Goal: Transaction & Acquisition: Purchase product/service

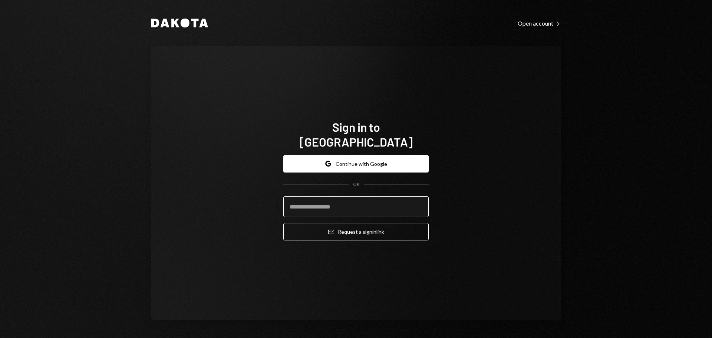
click at [331, 203] on input "email" at bounding box center [355, 206] width 145 height 21
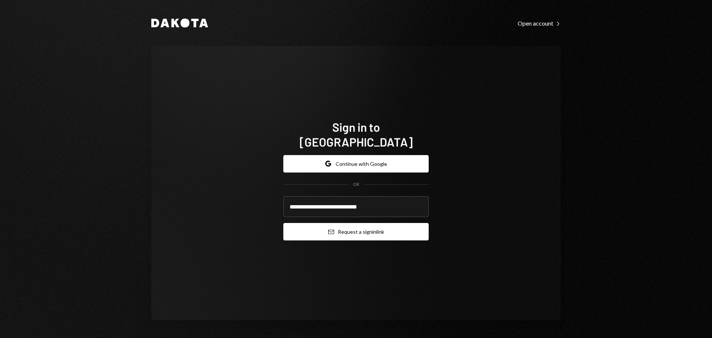
type input "**********"
click at [357, 228] on button "Email Request a sign in link" at bounding box center [355, 231] width 145 height 17
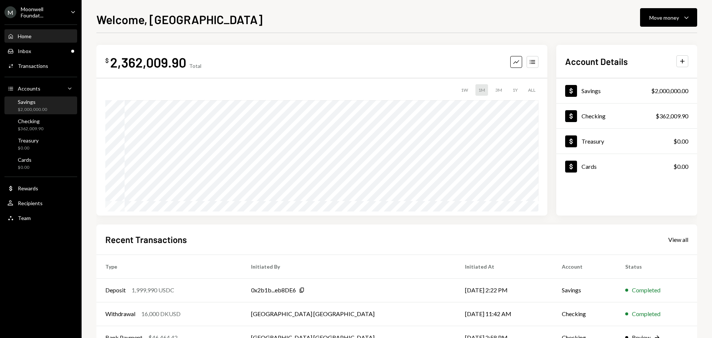
click at [43, 112] on div "$2,000,000.00" at bounding box center [32, 109] width 29 height 6
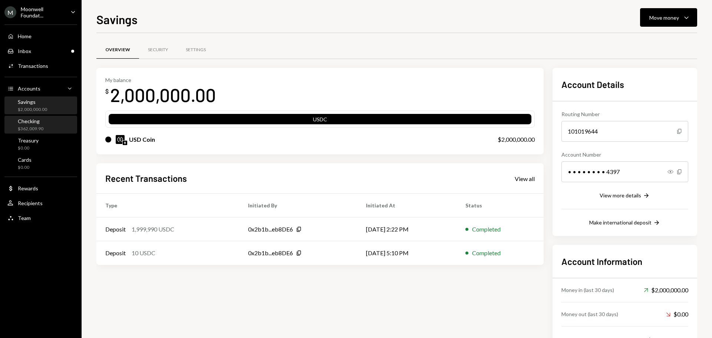
click at [38, 129] on div "$362,009.90" at bounding box center [31, 129] width 26 height 6
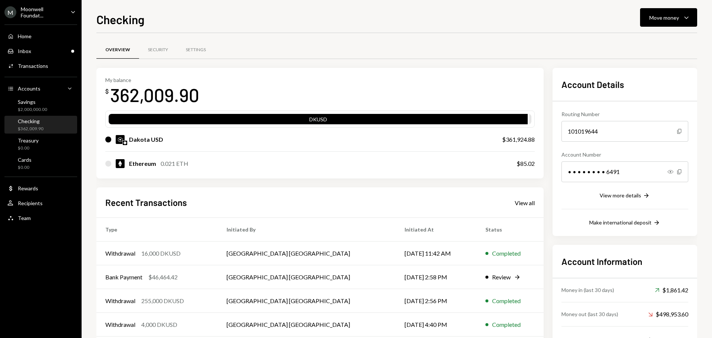
click at [43, 19] on ul "M Moonwell Foundat... Caret Down Home Home Inbox Inbox Activities Transactions …" at bounding box center [41, 113] width 82 height 226
click at [43, 14] on div "Moonwell Foundat..." at bounding box center [43, 12] width 44 height 13
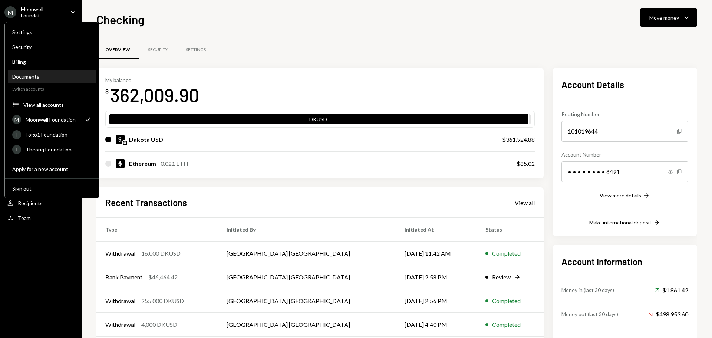
click at [28, 74] on div "Documents" at bounding box center [51, 76] width 79 height 6
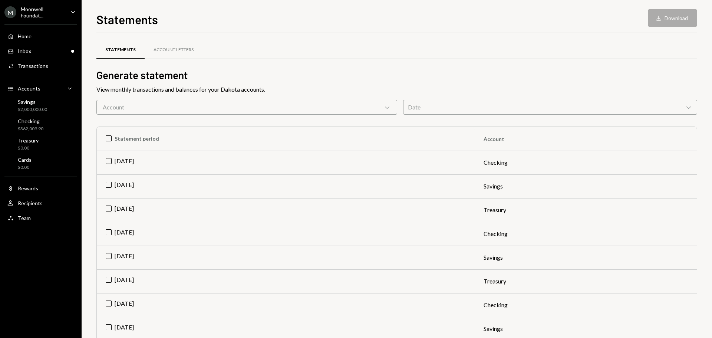
click at [146, 110] on div "Account Chevron Down" at bounding box center [246, 107] width 301 height 15
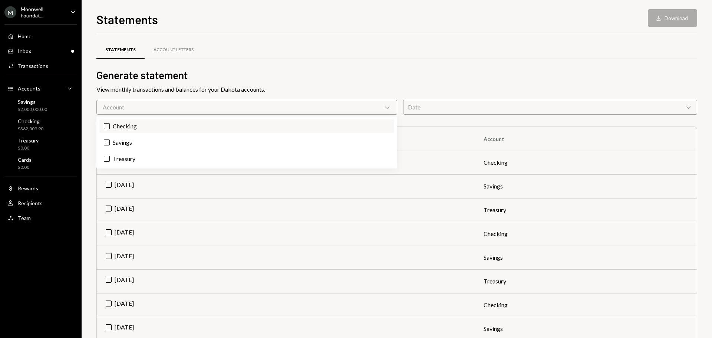
click at [140, 130] on label "Checking" at bounding box center [246, 125] width 295 height 13
click at [110, 129] on button "Checking" at bounding box center [107, 126] width 6 height 6
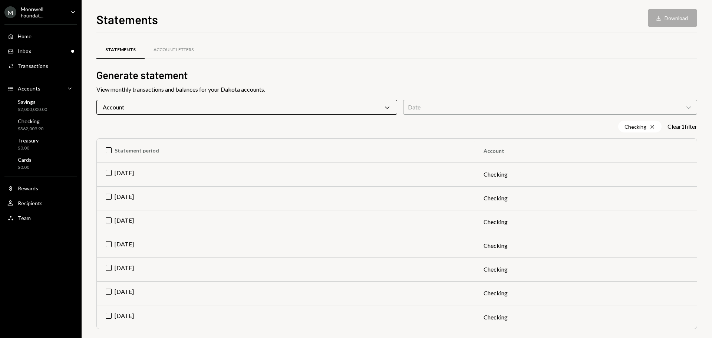
click at [92, 127] on div "Statements Download Download Statements Account Letters Generate statement View…" at bounding box center [397, 169] width 631 height 338
click at [128, 223] on td "May 2025" at bounding box center [286, 222] width 378 height 24
click at [124, 203] on td "Jun 2025" at bounding box center [286, 198] width 378 height 24
click at [127, 181] on td "Jul 2025" at bounding box center [286, 175] width 378 height 24
click at [656, 14] on button "Download Download (3)" at bounding box center [669, 17] width 56 height 17
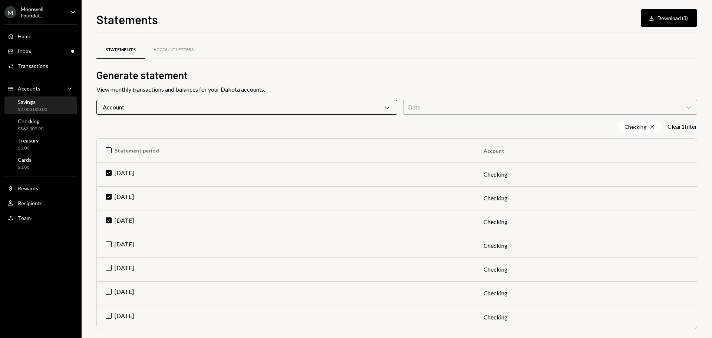
click at [37, 105] on div "Savings $2,000,000.00" at bounding box center [32, 106] width 29 height 14
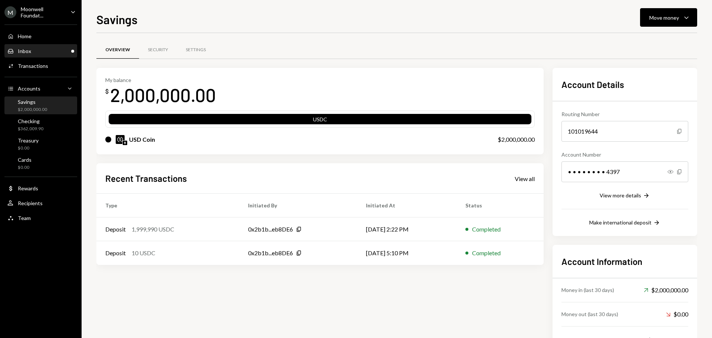
click at [51, 51] on div "Inbox Inbox" at bounding box center [40, 51] width 67 height 7
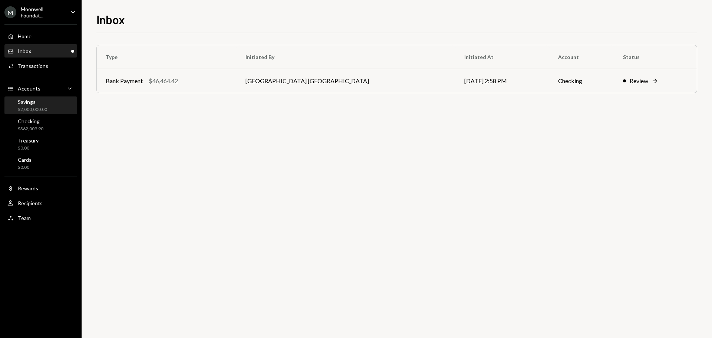
click at [51, 106] on div "Savings $2,000,000.00" at bounding box center [40, 106] width 67 height 14
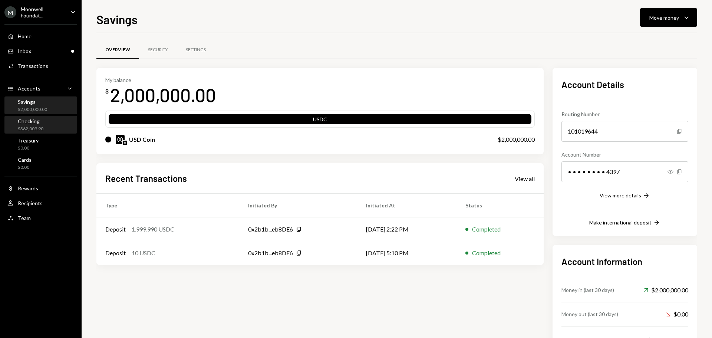
click at [43, 129] on div "Checking $362,009.90" at bounding box center [40, 125] width 67 height 14
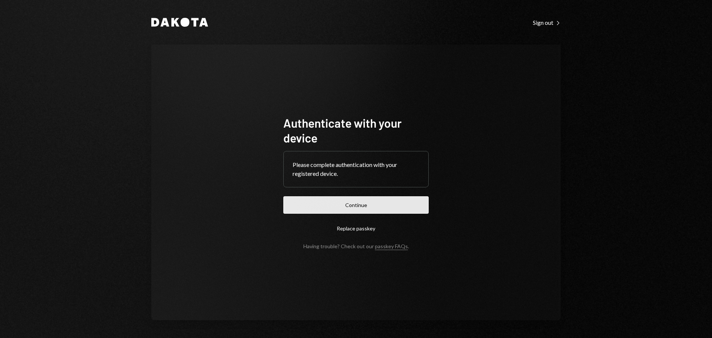
click at [345, 212] on button "Continue" at bounding box center [355, 204] width 145 height 17
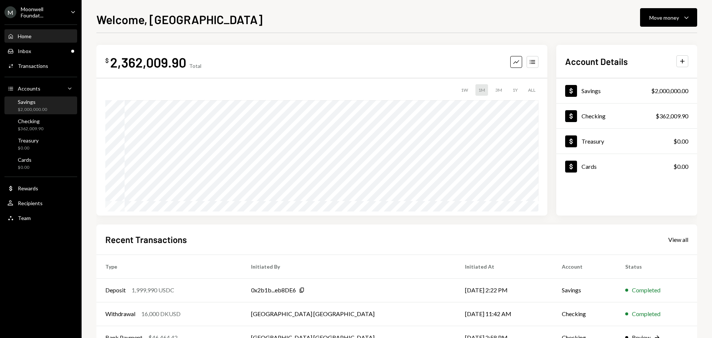
click at [47, 109] on div "Savings $2,000,000.00" at bounding box center [40, 106] width 67 height 14
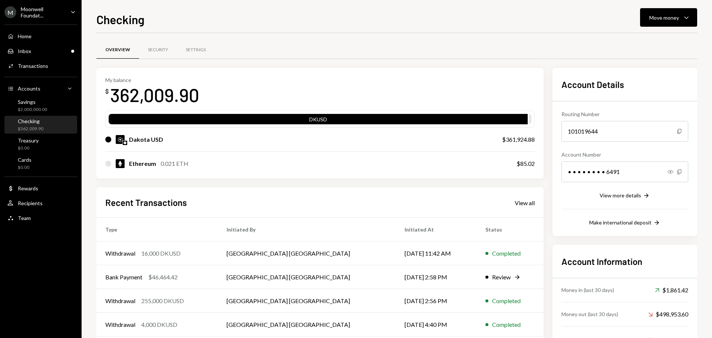
click at [42, 12] on div "Moonwell Foundat..." at bounding box center [43, 12] width 44 height 13
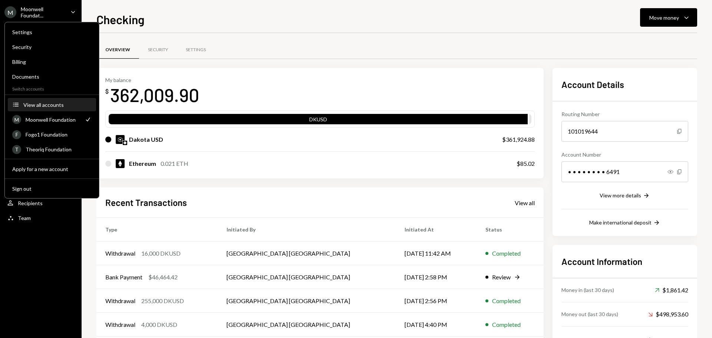
click at [46, 107] on div "View all accounts" at bounding box center [57, 105] width 68 height 6
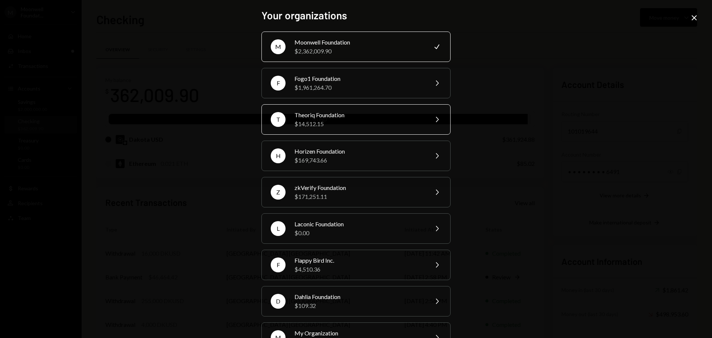
click at [300, 122] on div "$14,512.15" at bounding box center [359, 123] width 129 height 9
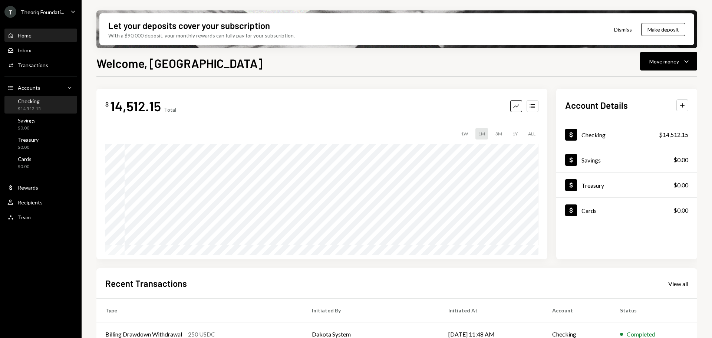
click at [38, 105] on div "Checking $14,512.15" at bounding box center [29, 105] width 23 height 14
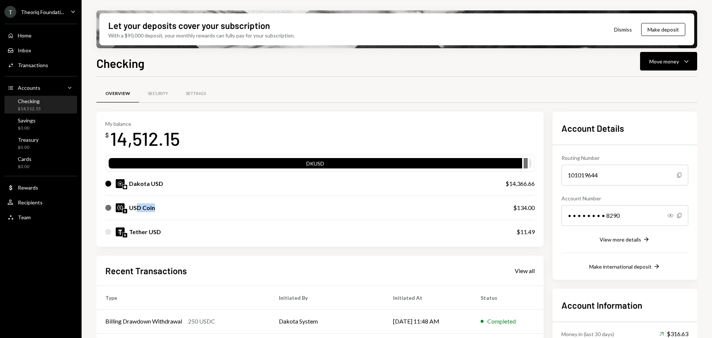
drag, startPoint x: 149, startPoint y: 208, endPoint x: 155, endPoint y: 208, distance: 5.9
click at [155, 208] on div "USD Coin" at bounding box center [301, 207] width 393 height 9
click at [134, 209] on div "USD Coin" at bounding box center [142, 207] width 26 height 9
click at [39, 203] on div "Recipients" at bounding box center [30, 202] width 25 height 6
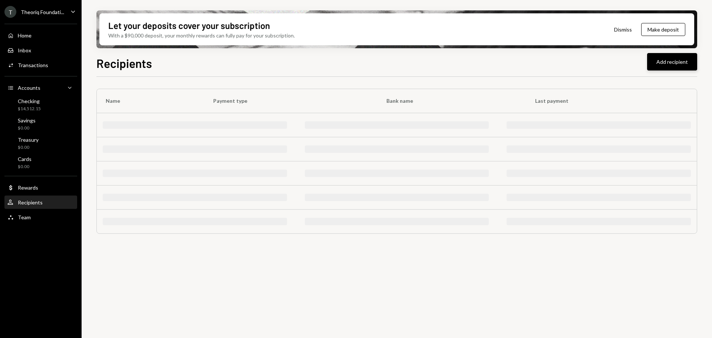
click at [664, 61] on button "Add recipient" at bounding box center [672, 61] width 50 height 17
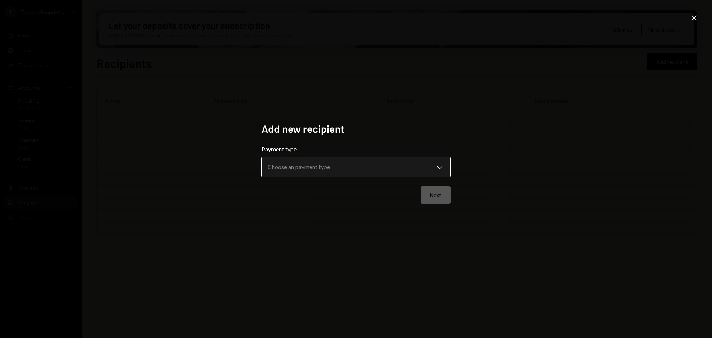
click at [298, 168] on body "**********" at bounding box center [356, 169] width 712 height 338
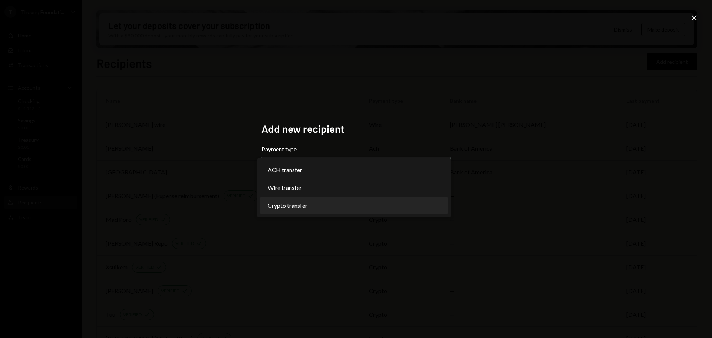
select select "******"
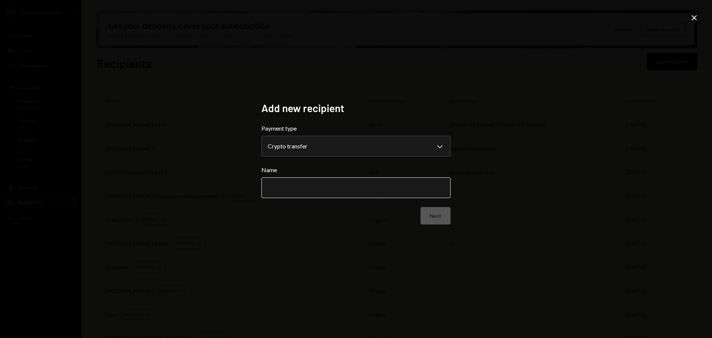
click at [295, 186] on input "Name" at bounding box center [356, 187] width 189 height 21
type input "**********"
click at [436, 217] on button "Next" at bounding box center [436, 215] width 30 height 17
click at [293, 139] on body "T Theoriq Foundati... Caret Down Home Home Inbox Inbox Activities Transactions …" at bounding box center [356, 169] width 712 height 338
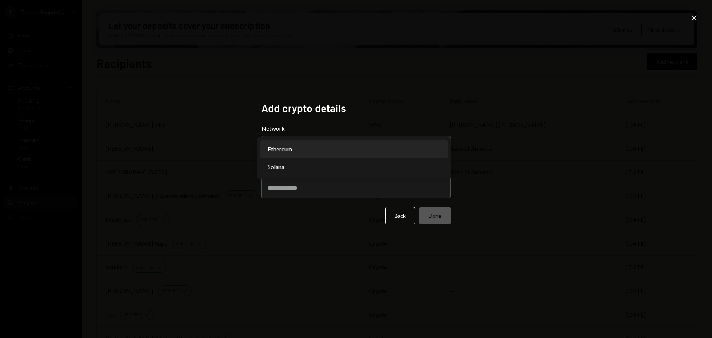
select select "**********"
click at [292, 151] on body "T Theoriq Foundati... Caret Down Home Home Inbox Inbox Activities Transactions …" at bounding box center [356, 169] width 712 height 338
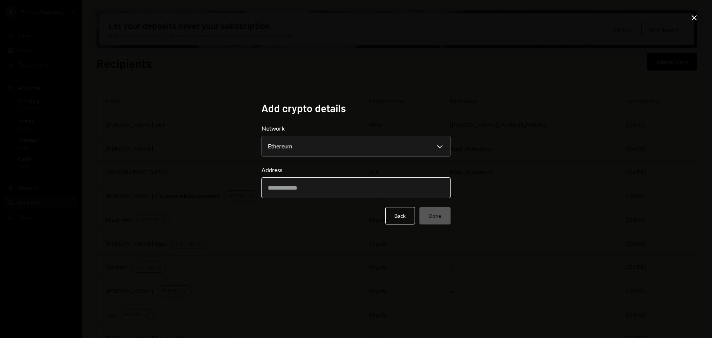
click at [291, 186] on input "Address" at bounding box center [356, 187] width 189 height 21
click at [384, 192] on input "Address" at bounding box center [356, 187] width 189 height 21
paste input "**********"
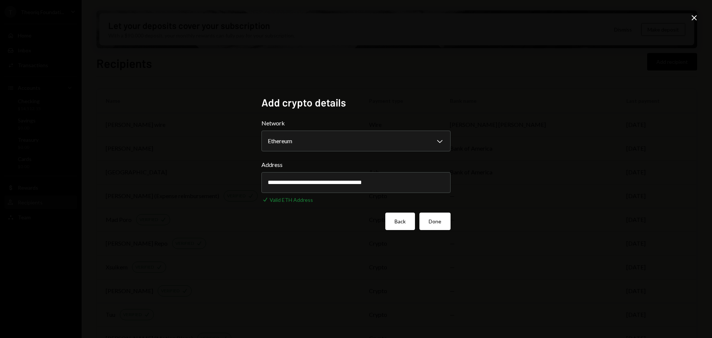
type input "**********"
click at [400, 220] on button "Back" at bounding box center [400, 221] width 30 height 17
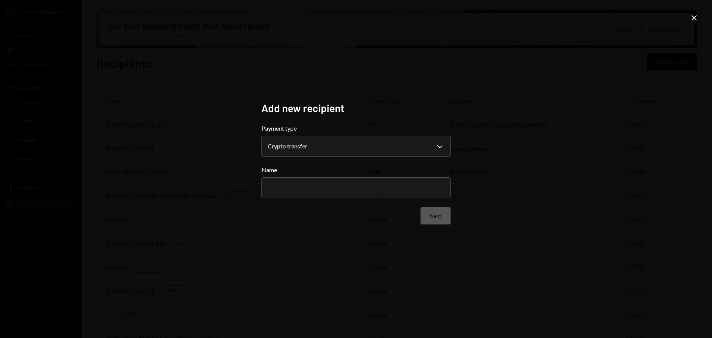
click at [697, 17] on icon "Close" at bounding box center [694, 17] width 9 height 9
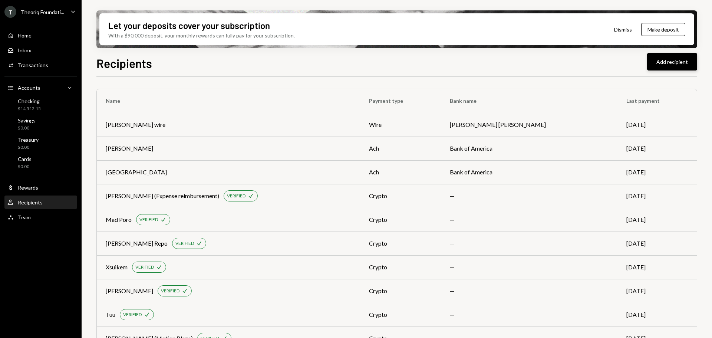
click at [680, 59] on button "Add recipient" at bounding box center [672, 61] width 50 height 17
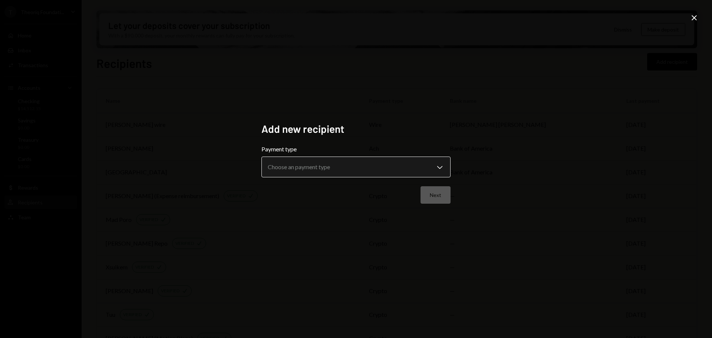
click at [288, 171] on body "T Theoriq Foundati... Caret Down Home Home Inbox Inbox Activities Transactions …" at bounding box center [356, 169] width 712 height 338
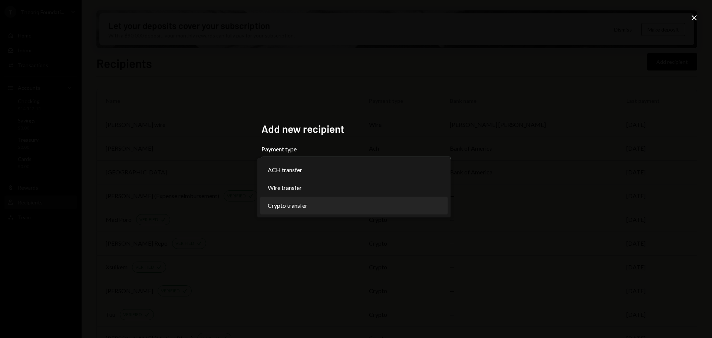
select select "******"
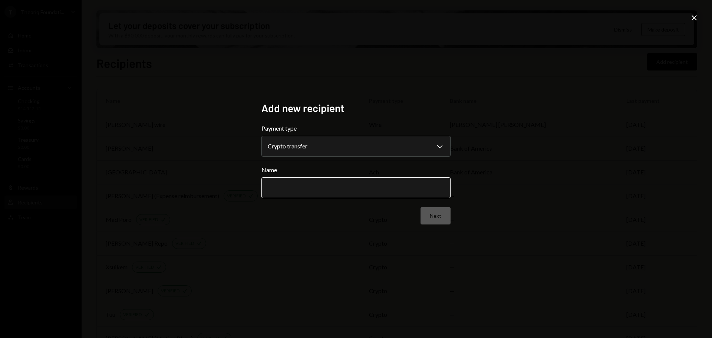
click at [298, 184] on input "Name" at bounding box center [356, 187] width 189 height 21
type input "**********"
click at [440, 217] on button "Next" at bounding box center [436, 215] width 30 height 17
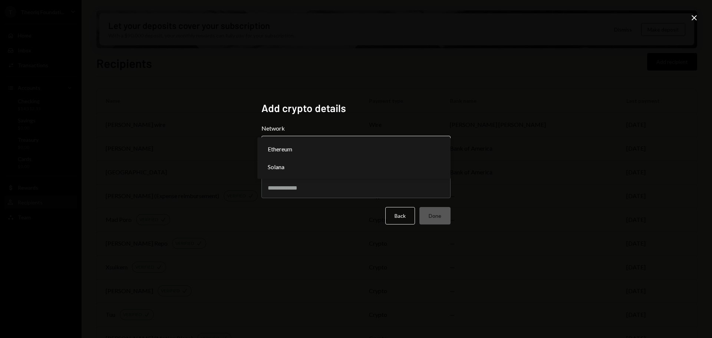
click at [324, 151] on body "T Theoriq Foundati... Caret Down Home Home Inbox Inbox Activities Transactions …" at bounding box center [356, 169] width 712 height 338
select select "**********"
click at [286, 190] on input "Address" at bounding box center [356, 187] width 189 height 21
paste input "**********"
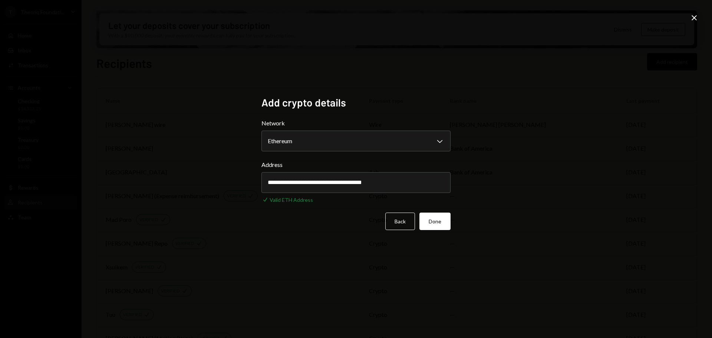
type input "**********"
click at [227, 208] on div "**********" at bounding box center [356, 169] width 712 height 338
click at [429, 219] on button "Done" at bounding box center [435, 221] width 31 height 17
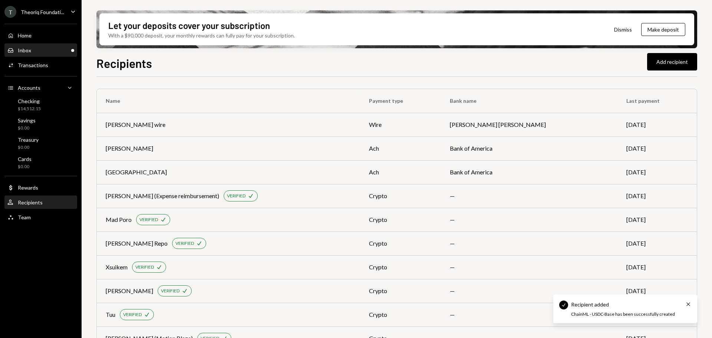
click at [52, 53] on div "Inbox Inbox" at bounding box center [40, 50] width 67 height 7
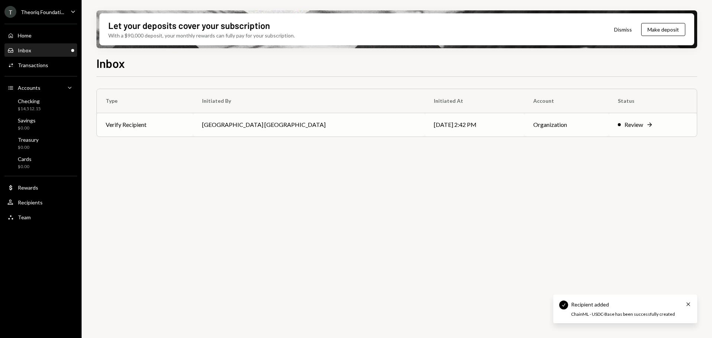
click at [242, 127] on td "[GEOGRAPHIC_DATA] [GEOGRAPHIC_DATA]" at bounding box center [309, 125] width 232 height 24
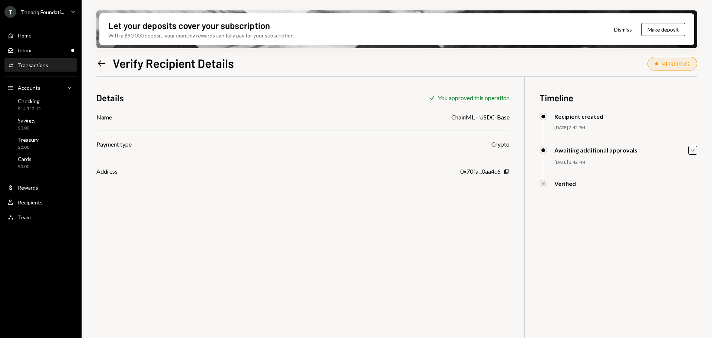
click at [618, 158] on div "Awaiting additional approvals Caret Down [DATE] 2:42 PM [GEOGRAPHIC_DATA] [GEOG…" at bounding box center [619, 163] width 158 height 35
click at [694, 152] on icon "Caret Down" at bounding box center [693, 150] width 8 height 8
click at [693, 152] on icon "Caret Up" at bounding box center [693, 150] width 8 height 8
drag, startPoint x: 453, startPoint y: 118, endPoint x: 517, endPoint y: 119, distance: 63.8
click at [517, 119] on div "Details Check You approved this operation Name ChainML - USDC-Base Payment type…" at bounding box center [396, 246] width 601 height 338
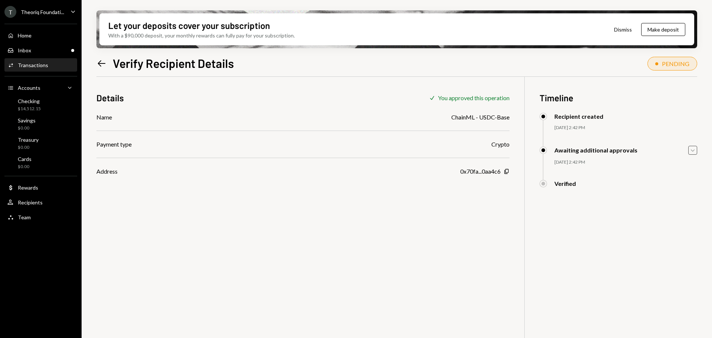
click at [472, 173] on div "0x70fa...0aa4c6" at bounding box center [480, 171] width 40 height 9
click at [29, 217] on div "Team" at bounding box center [24, 217] width 13 height 6
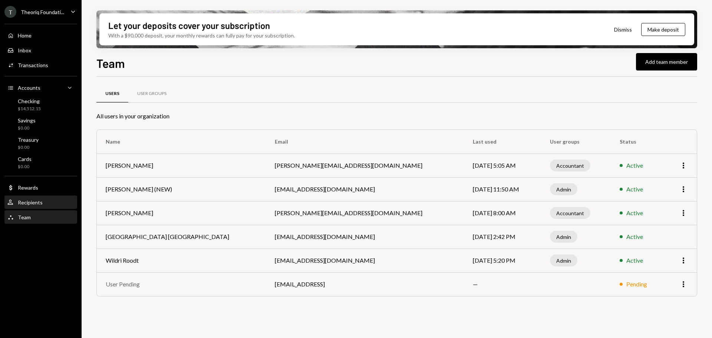
click at [28, 203] on div "Recipients" at bounding box center [30, 202] width 25 height 6
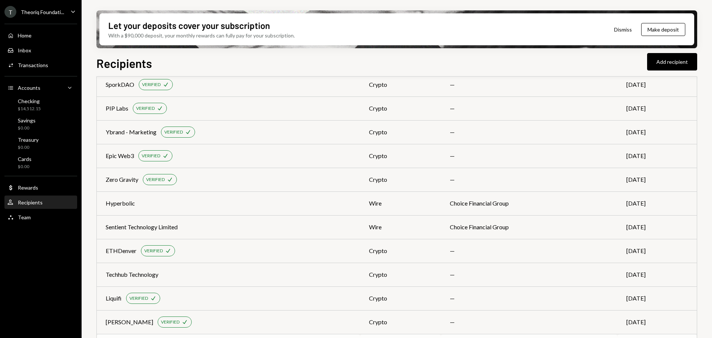
scroll to position [826, 0]
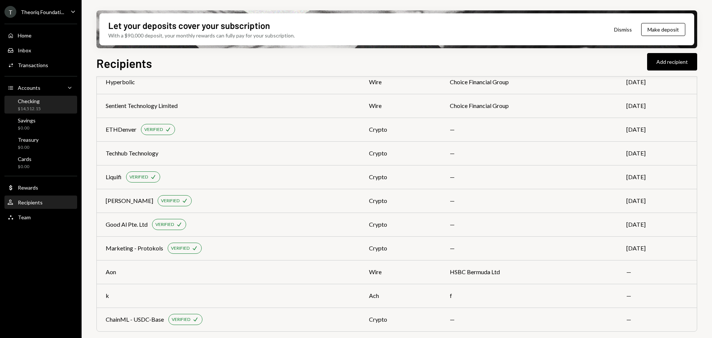
click at [40, 109] on div "Checking $14,512.15" at bounding box center [40, 105] width 67 height 14
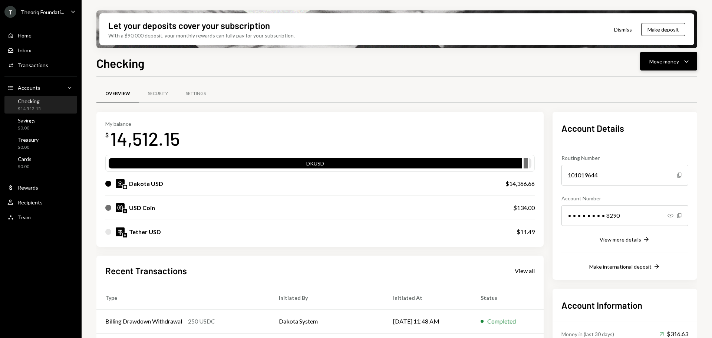
click at [662, 59] on div "Move money" at bounding box center [665, 62] width 30 height 8
click at [652, 78] on div "Withdraw Send" at bounding box center [657, 83] width 74 height 17
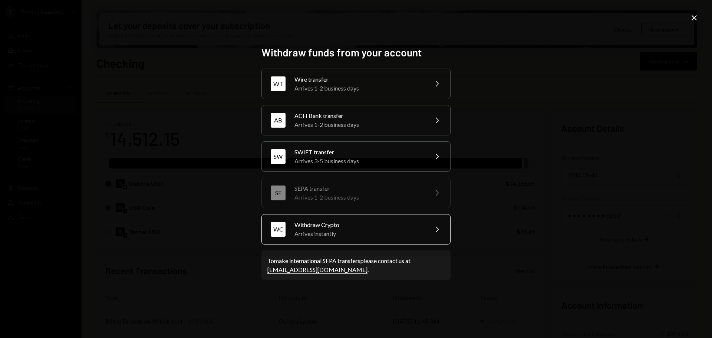
click at [339, 233] on div "Arrives instantly" at bounding box center [359, 233] width 129 height 9
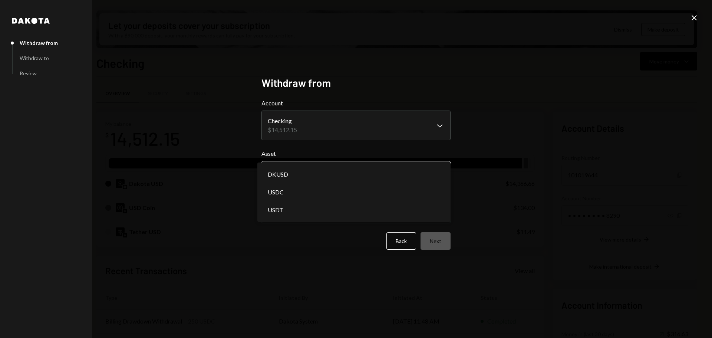
click at [303, 164] on body "T Theoriq Foundati... Caret Down Home Home Inbox Inbox Activities Transactions …" at bounding box center [356, 169] width 712 height 338
select select "****"
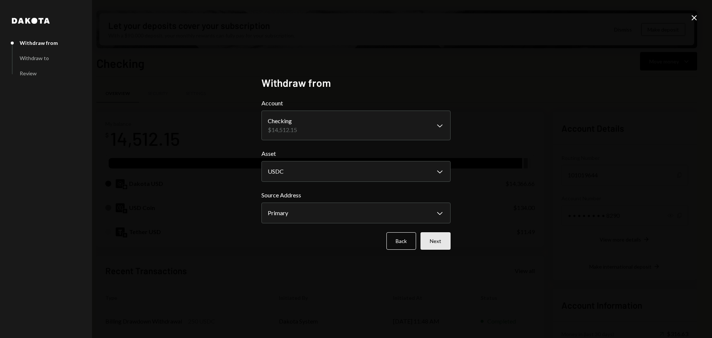
click at [430, 243] on button "Next" at bounding box center [436, 240] width 30 height 17
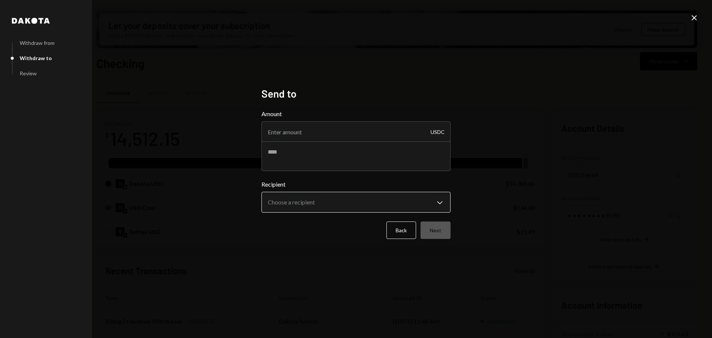
click at [387, 205] on body "T Theoriq Foundati... Caret Down Home Home Inbox Inbox Activities Transactions …" at bounding box center [356, 169] width 712 height 338
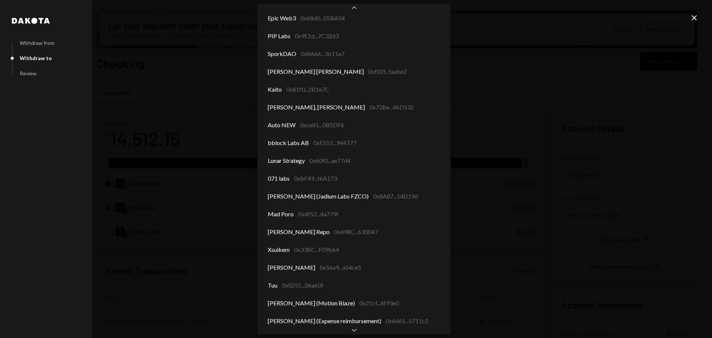
scroll to position [236, 0]
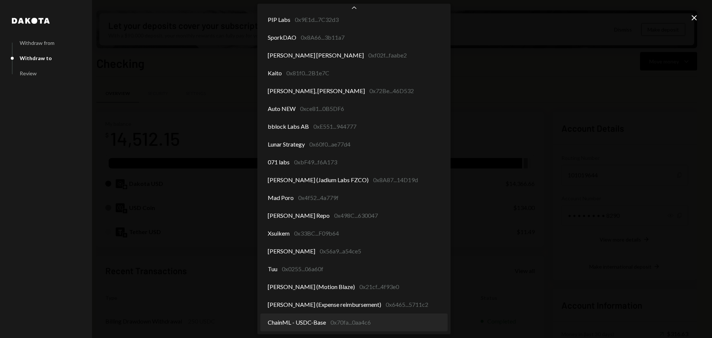
select select "**********"
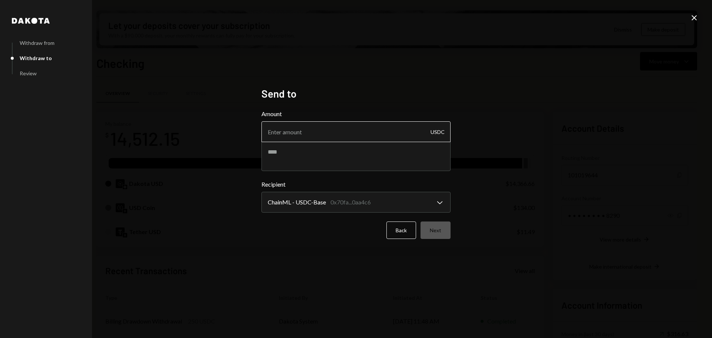
click at [329, 137] on input "Amount" at bounding box center [356, 131] width 189 height 21
type input "10"
click at [333, 160] on textarea at bounding box center [356, 156] width 189 height 30
click at [432, 231] on button "Next" at bounding box center [436, 229] width 30 height 17
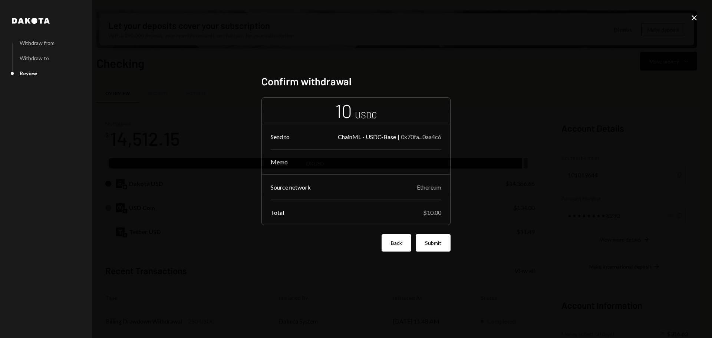
click at [388, 245] on button "Back" at bounding box center [397, 242] width 30 height 17
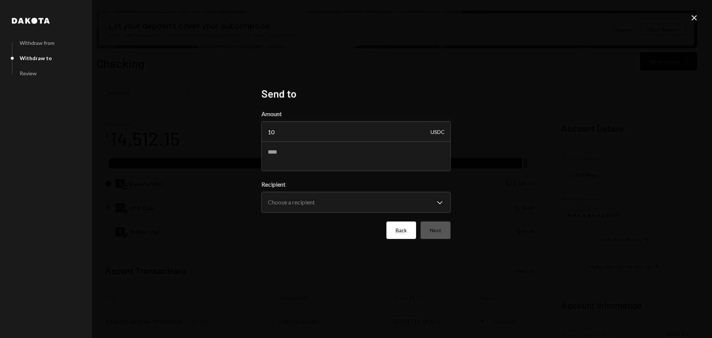
click at [393, 233] on button "Back" at bounding box center [402, 229] width 30 height 17
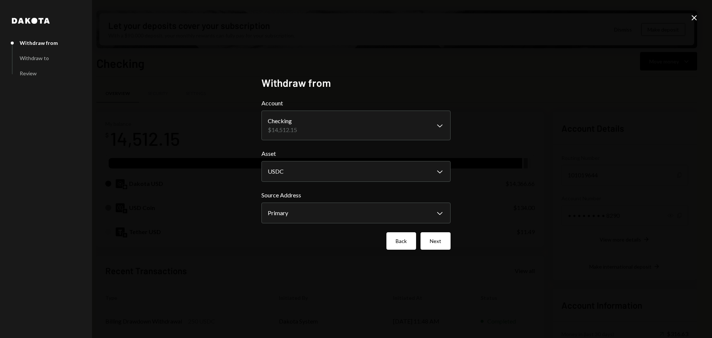
click at [400, 239] on button "Back" at bounding box center [402, 240] width 30 height 17
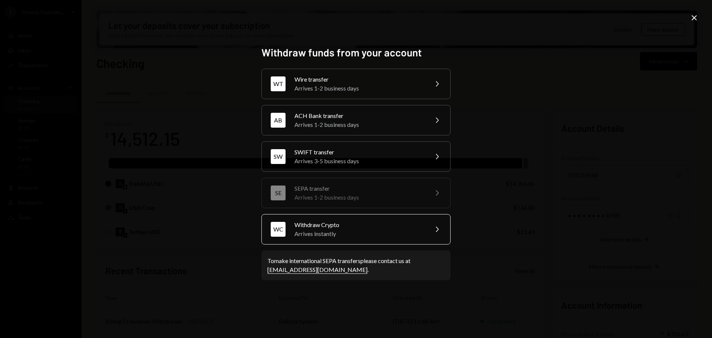
click at [337, 229] on div "Arrives instantly" at bounding box center [359, 233] width 129 height 9
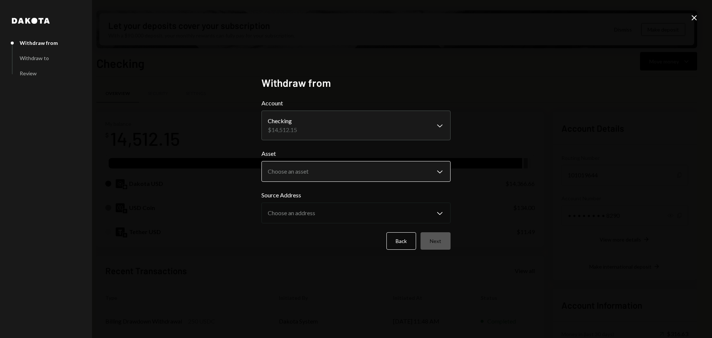
click at [307, 180] on body "T Theoriq Foundati... Caret Down Home Home Inbox Inbox Activities Transactions …" at bounding box center [356, 169] width 712 height 338
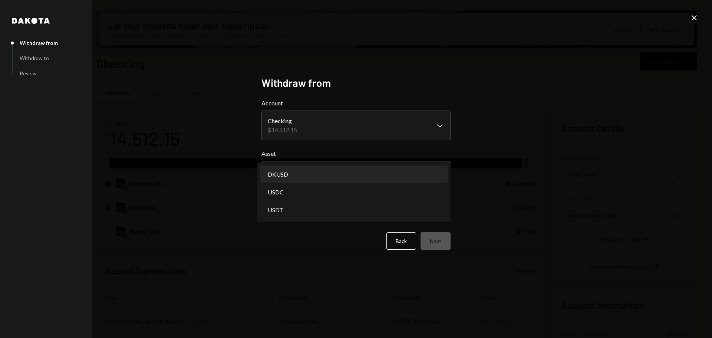
select select "*****"
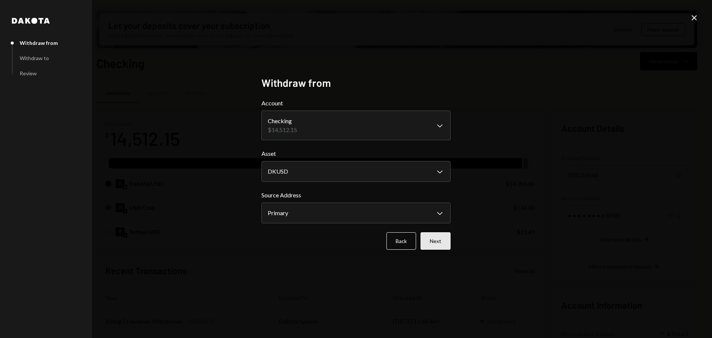
click at [430, 243] on button "Next" at bounding box center [436, 240] width 30 height 17
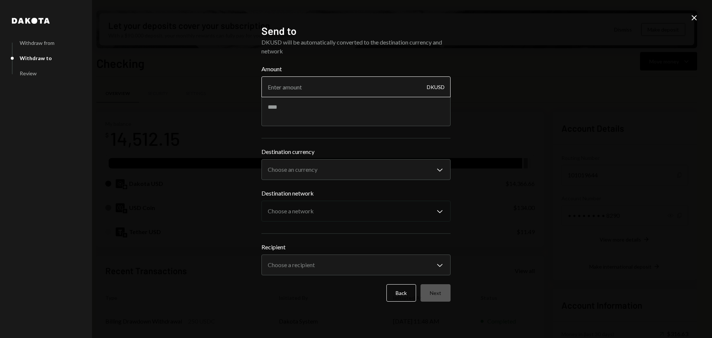
click at [311, 91] on input "Amount" at bounding box center [356, 86] width 189 height 21
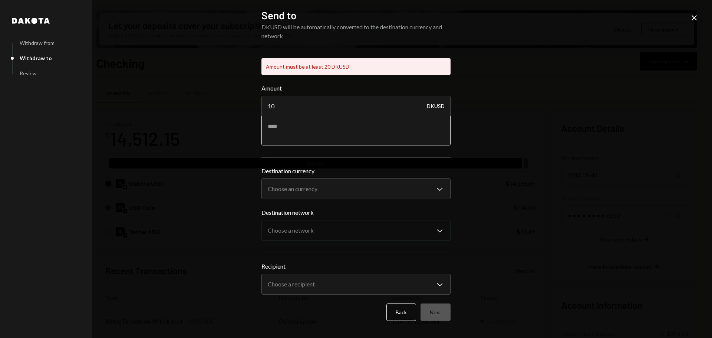
click at [311, 116] on textarea at bounding box center [356, 131] width 189 height 30
type input "1"
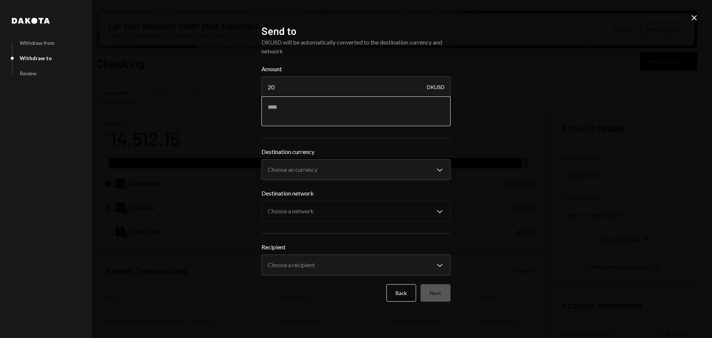
type input "20"
click at [309, 115] on textarea at bounding box center [356, 111] width 189 height 30
type textarea "**********"
click at [324, 167] on body "T Theoriq Foundati... Caret Down Home Home Inbox Inbox Activities Transactions …" at bounding box center [356, 169] width 712 height 338
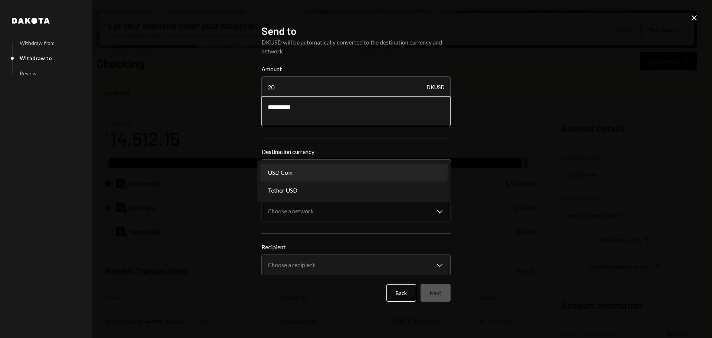
select select "****"
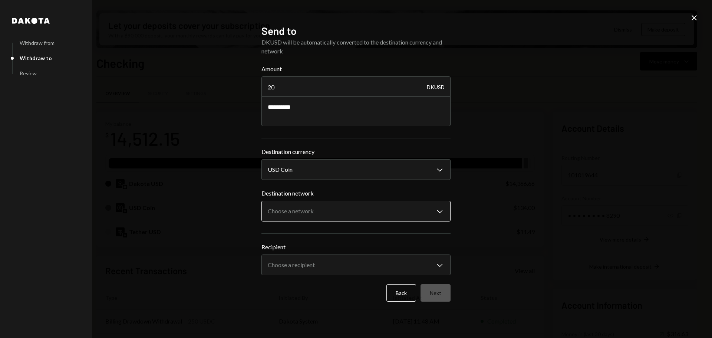
click at [307, 217] on body "T Theoriq Foundati... Caret Down Home Home Inbox Inbox Activities Transactions …" at bounding box center [356, 169] width 712 height 338
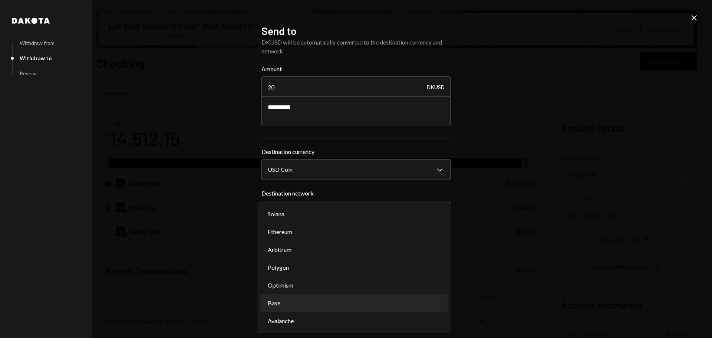
select select "**********"
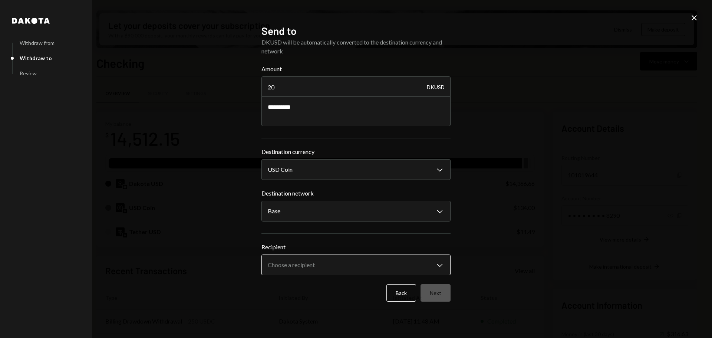
click at [311, 268] on body "T Theoriq Foundati... Caret Down Home Home Inbox Inbox Activities Transactions …" at bounding box center [356, 169] width 712 height 338
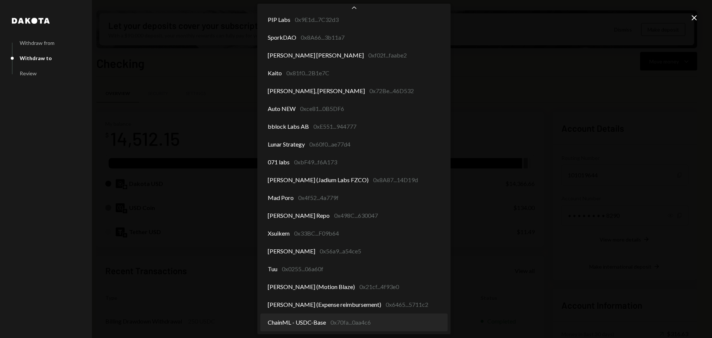
select select "**********"
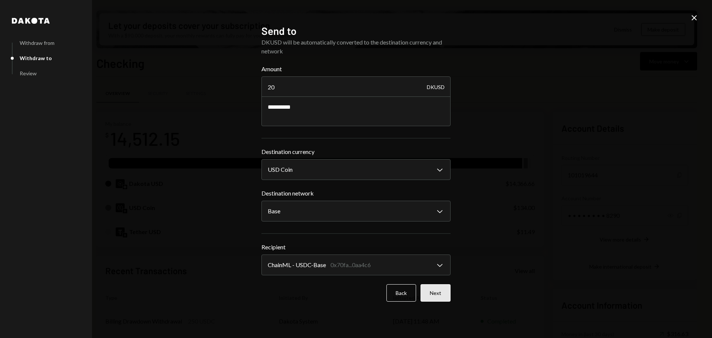
click at [434, 295] on button "Next" at bounding box center [436, 292] width 30 height 17
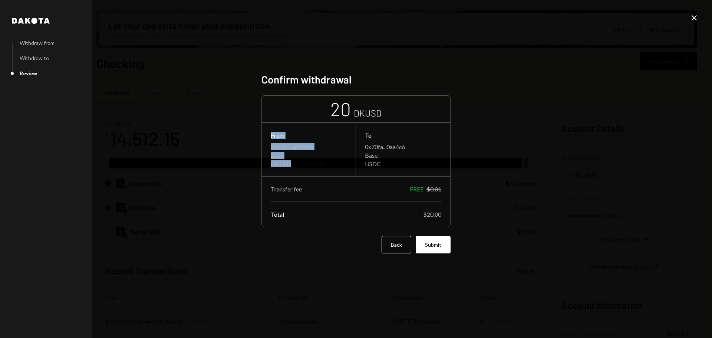
drag, startPoint x: 292, startPoint y: 166, endPoint x: 275, endPoint y: 160, distance: 17.8
click at [267, 141] on div "From 0xfc8C...a9fDbb Base DKUSD" at bounding box center [309, 149] width 94 height 53
click at [278, 165] on div "DKUSD" at bounding box center [309, 163] width 76 height 7
drag, startPoint x: 382, startPoint y: 164, endPoint x: 365, endPoint y: 144, distance: 26.0
click at [365, 144] on div "To 0x70fa...0aa4c6 Base USDC" at bounding box center [403, 149] width 94 height 53
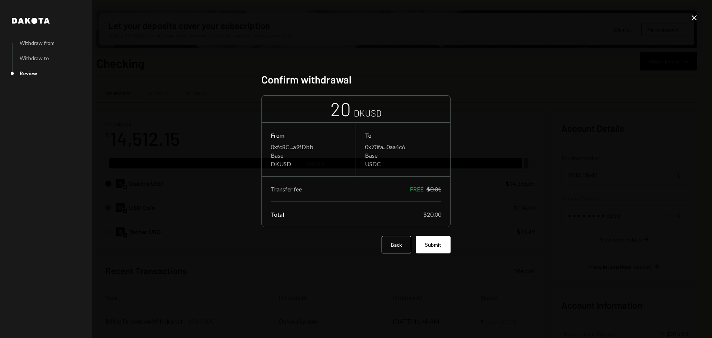
click at [368, 137] on div "To" at bounding box center [403, 135] width 76 height 7
drag, startPoint x: 700, startPoint y: 17, endPoint x: 706, endPoint y: 30, distance: 14.3
click at [706, 30] on div "Dakota Withdraw from Withdraw to Review Confirm withdrawal 20 DKUSD From 0xfc8C…" at bounding box center [356, 169] width 712 height 338
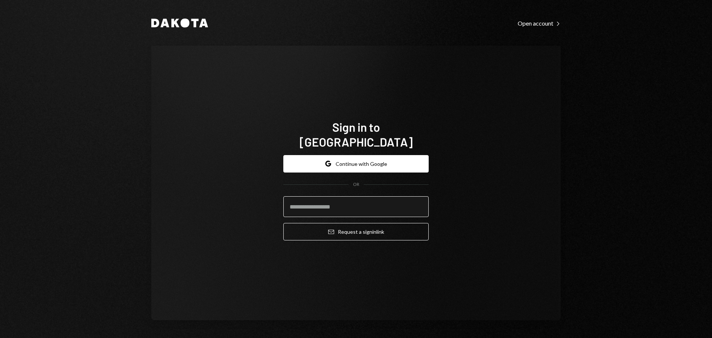
click at [308, 206] on input "email" at bounding box center [355, 206] width 145 height 21
type input "*********"
